Goal: Obtain resource: Download file/media

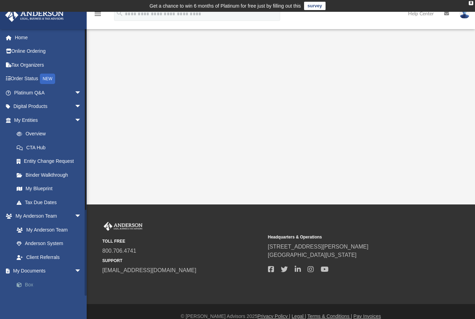
click at [28, 287] on link "Box" at bounding box center [51, 285] width 82 height 14
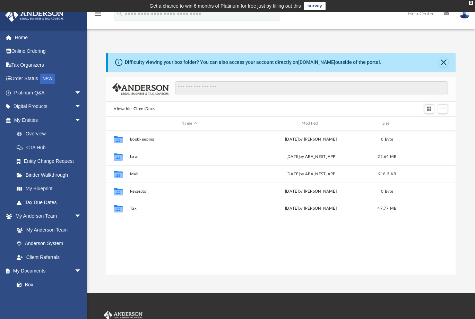
scroll to position [153, 344]
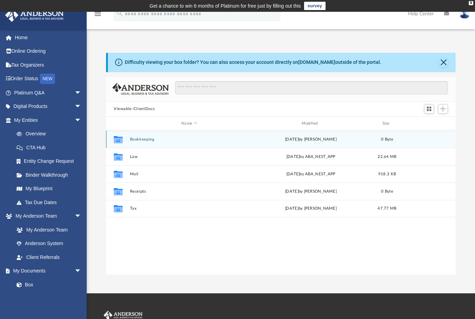
click at [146, 141] on button "Bookkeeping" at bounding box center [189, 139] width 119 height 5
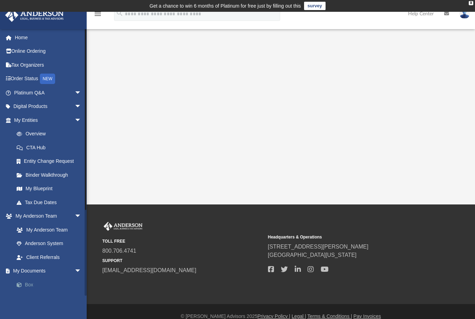
click at [32, 286] on link "Box" at bounding box center [51, 285] width 82 height 14
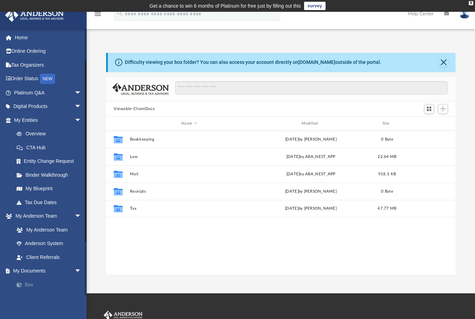
scroll to position [104, 0]
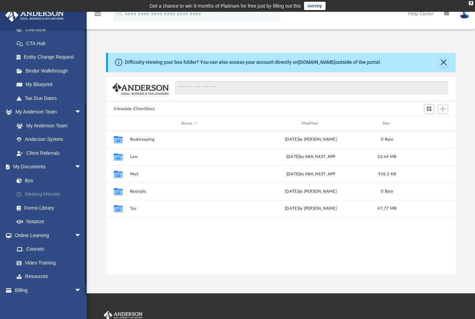
click at [51, 192] on link "Meeting Minutes" at bounding box center [51, 194] width 82 height 14
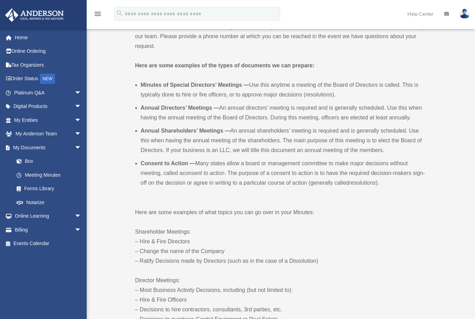
scroll to position [289, 0]
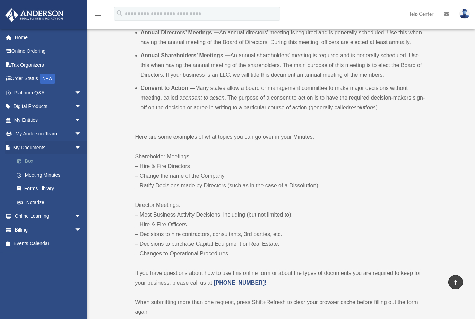
click at [31, 159] on link "Box" at bounding box center [51, 161] width 82 height 14
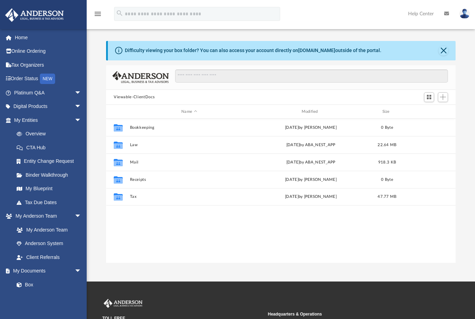
scroll to position [153, 344]
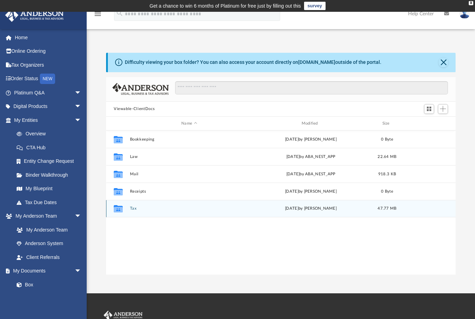
click at [130, 206] on button "Tax" at bounding box center [189, 208] width 119 height 5
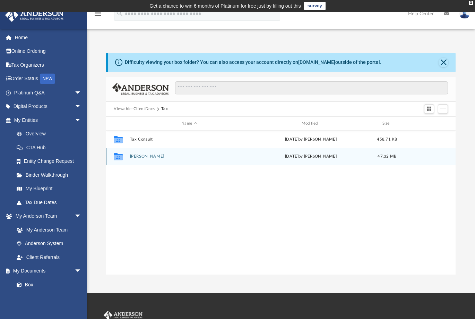
click at [137, 152] on div "Collaborated Folder [PERSON_NAME][DATE] by [PERSON_NAME] 47.32 MB" at bounding box center [281, 156] width 350 height 17
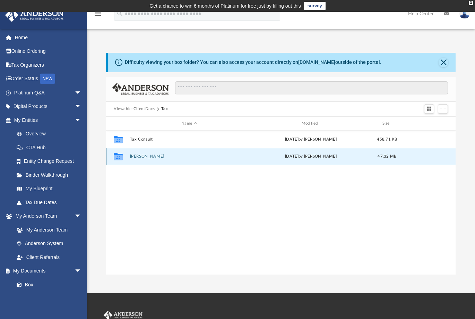
click at [140, 155] on button "Teeters, John" at bounding box center [189, 156] width 119 height 5
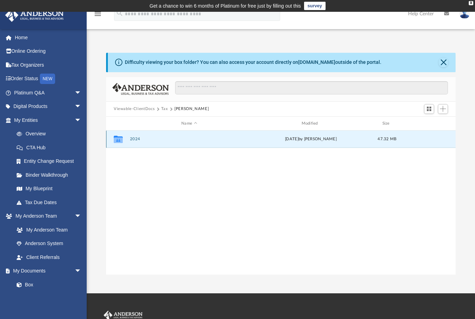
click at [131, 138] on button "2024" at bounding box center [189, 139] width 119 height 5
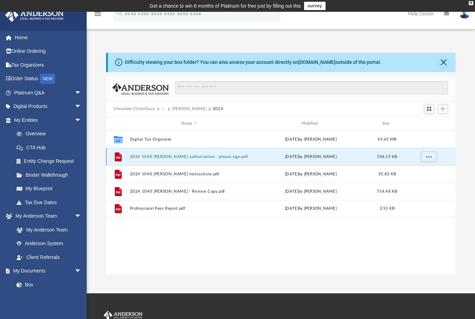
click at [207, 156] on button "2024 1040 Teeters, John - e-file authorization - please sign.pdf" at bounding box center [189, 156] width 119 height 5
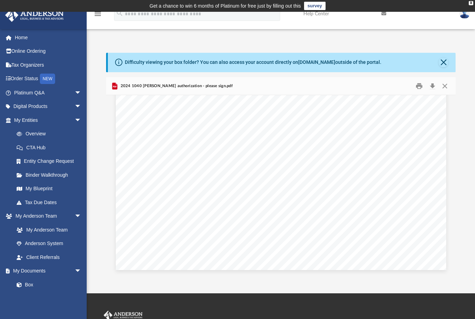
scroll to position [697, 0]
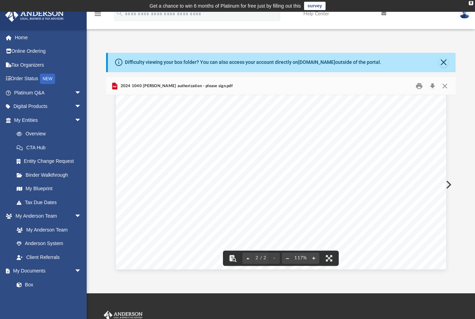
click at [448, 183] on button "Preview" at bounding box center [448, 184] width 15 height 19
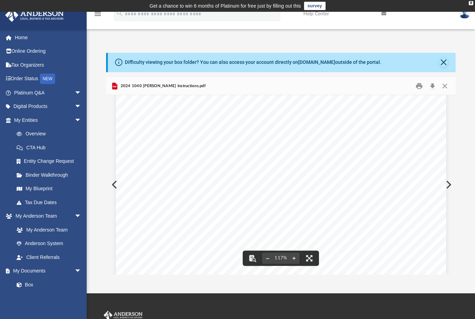
scroll to position [259, 0]
click at [447, 185] on button "Preview" at bounding box center [448, 184] width 15 height 19
drag, startPoint x: 443, startPoint y: 61, endPoint x: 476, endPoint y: 100, distance: 50.9
click at [475, 100] on html "X Get a chance to win 6 months of Platinum for free just by filling out this su…" at bounding box center [237, 208] width 475 height 417
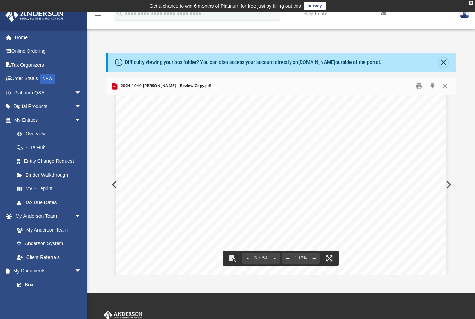
click at [442, 58] on button "Close" at bounding box center [444, 63] width 10 height 10
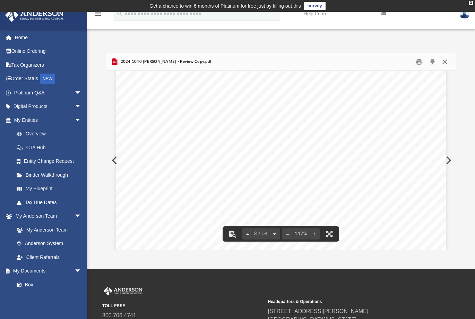
click at [443, 62] on button "Close" at bounding box center [445, 61] width 12 height 11
